Goal: Task Accomplishment & Management: Manage account settings

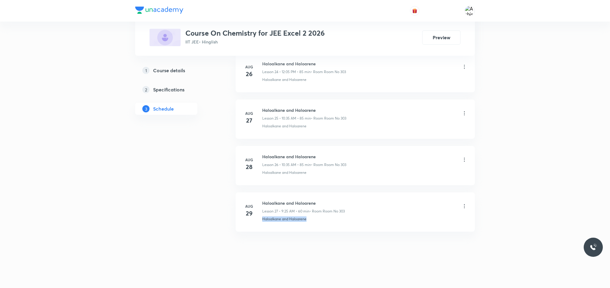
drag, startPoint x: 0, startPoint y: 0, endPoint x: 255, endPoint y: 237, distance: 348.0
copy p "Haloalkane and Haloarene"
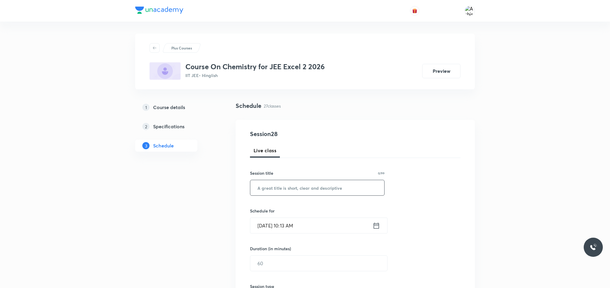
click at [309, 188] on input "text" at bounding box center [317, 187] width 134 height 15
paste input "Haloalkane and Haloarene"
type input "Haloalkane and Haloarene"
click at [293, 227] on input "[DATE] 10:13 AM" at bounding box center [311, 225] width 122 height 15
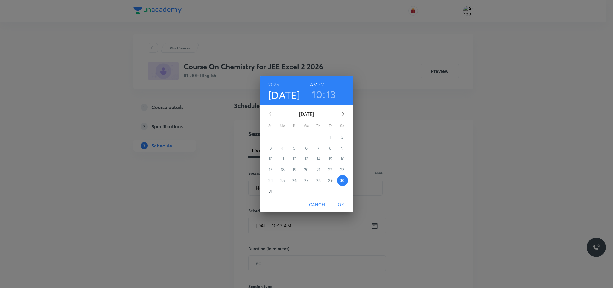
click at [318, 95] on h3 "10" at bounding box center [317, 94] width 10 height 13
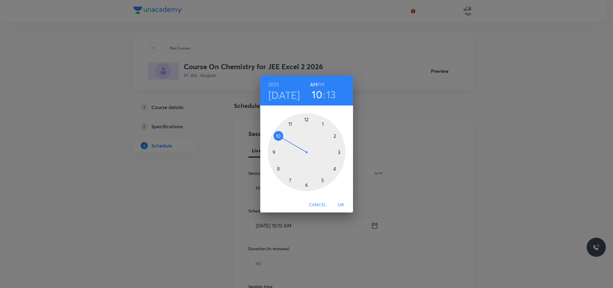
click at [290, 122] on div at bounding box center [307, 152] width 78 height 78
click at [307, 118] on div at bounding box center [307, 152] width 78 height 78
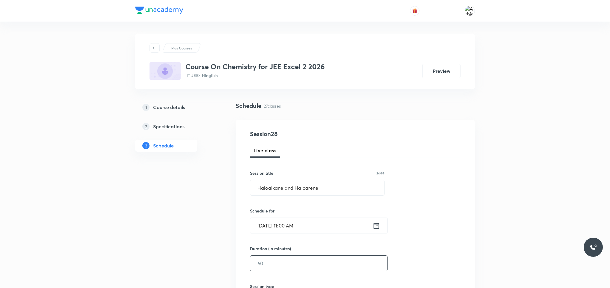
click at [276, 259] on input "text" at bounding box center [318, 262] width 137 height 15
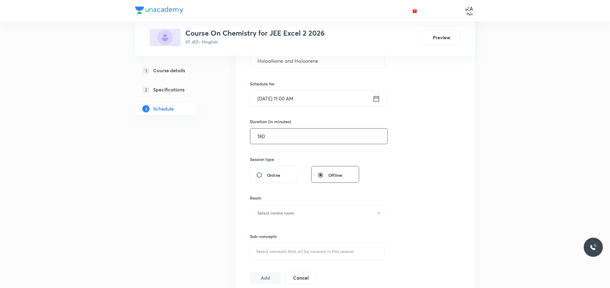
scroll to position [135, 0]
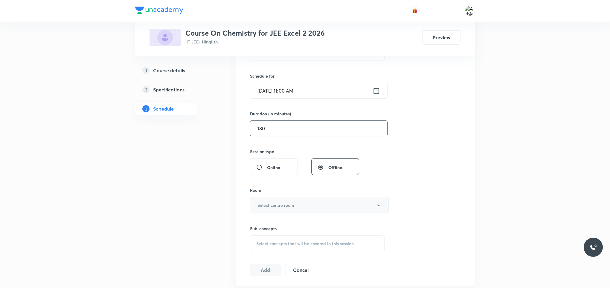
type input "180"
click at [279, 209] on button "Select centre room" at bounding box center [319, 205] width 139 height 16
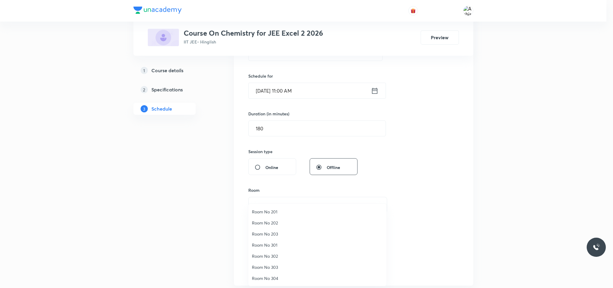
click at [275, 265] on span "Room No 303" at bounding box center [317, 267] width 131 height 6
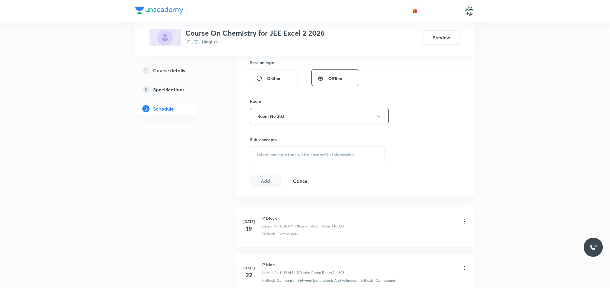
scroll to position [224, 0]
click at [289, 154] on span "Select concepts that wil be covered in this session" at bounding box center [305, 153] width 98 height 5
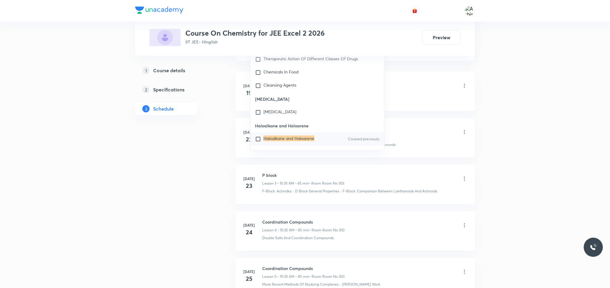
scroll to position [14970, 0]
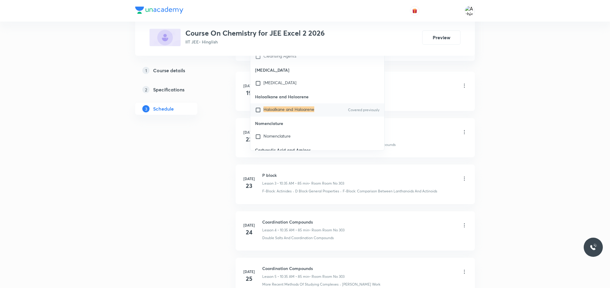
type input "Haloalkane and Haloarene"
click at [267, 112] on mark "Haloalkane and Haloarene" at bounding box center [289, 109] width 51 height 6
checkbox input "true"
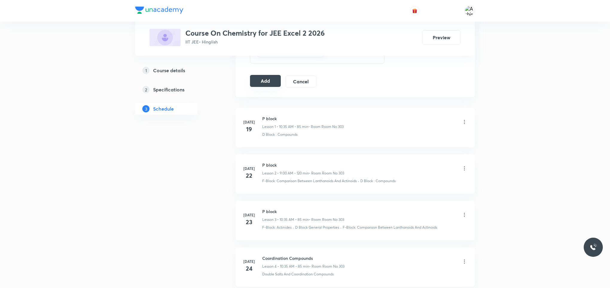
scroll to position [314, 0]
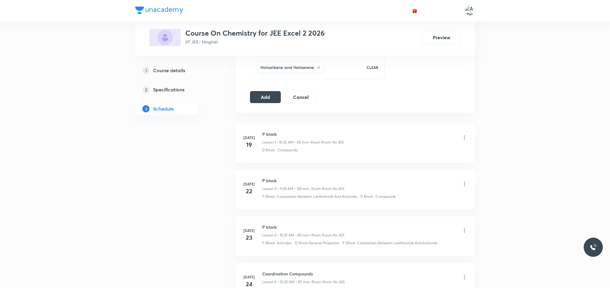
click at [256, 93] on button "Add" at bounding box center [265, 96] width 31 height 12
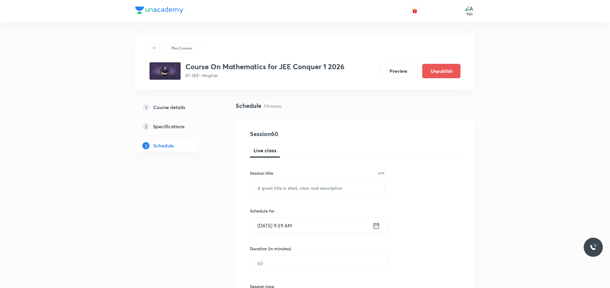
scroll to position [2671, 0]
